Goal: Navigation & Orientation: Go to known website

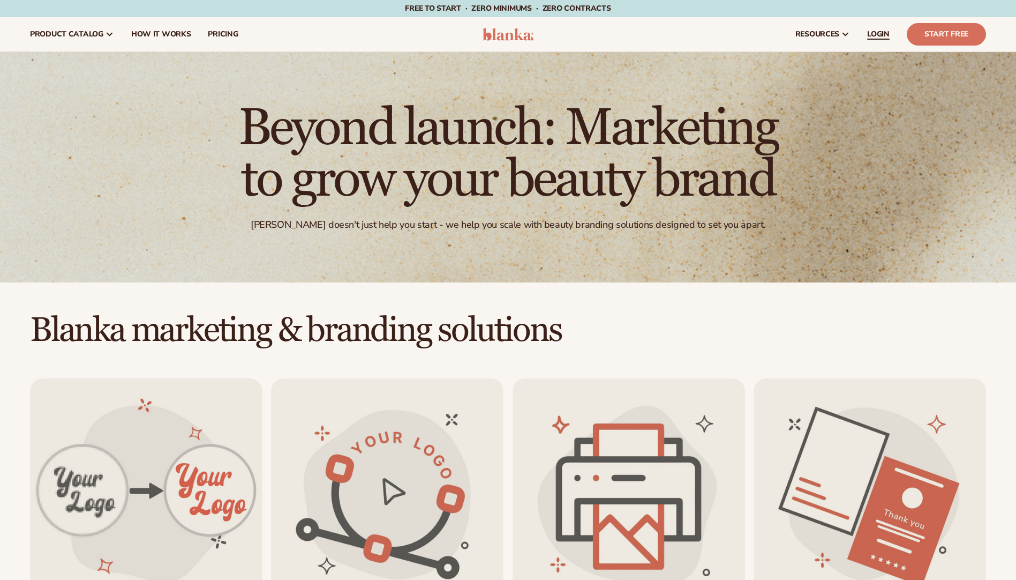
click at [872, 35] on span "LOGIN" at bounding box center [878, 34] width 23 height 9
